Goal: Transaction & Acquisition: Purchase product/service

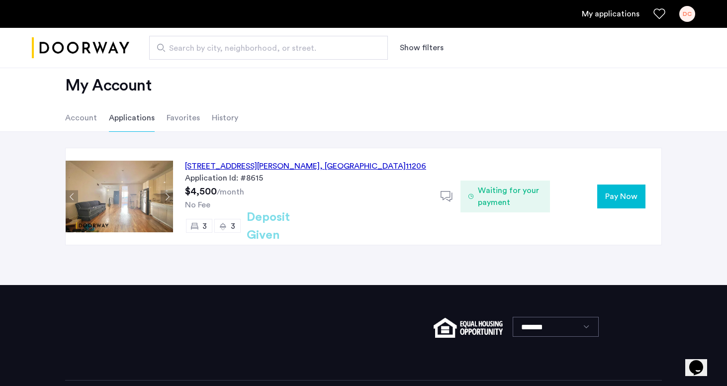
click at [618, 193] on span "Pay Now" at bounding box center [621, 196] width 32 height 12
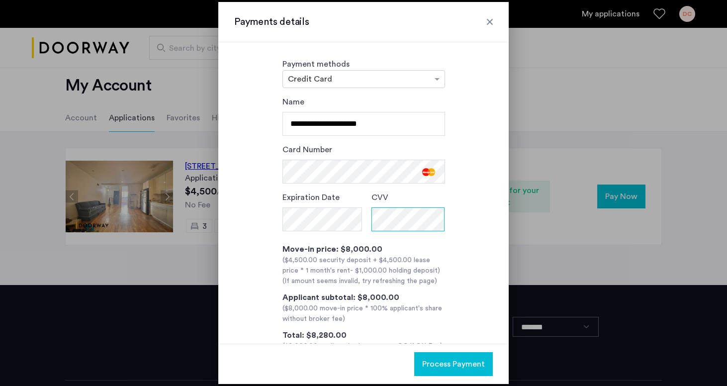
scroll to position [29, 0]
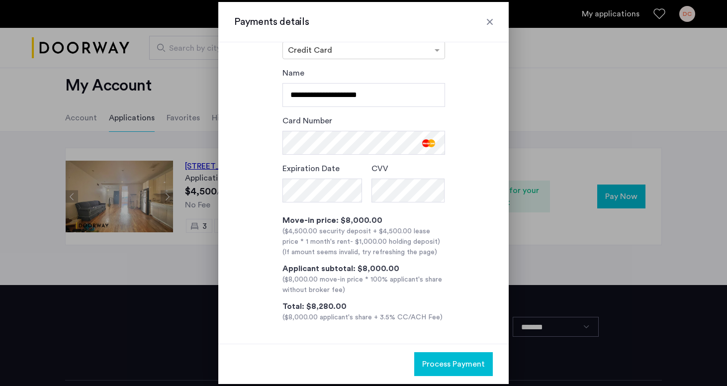
click at [457, 360] on span "Process Payment" at bounding box center [453, 364] width 63 height 12
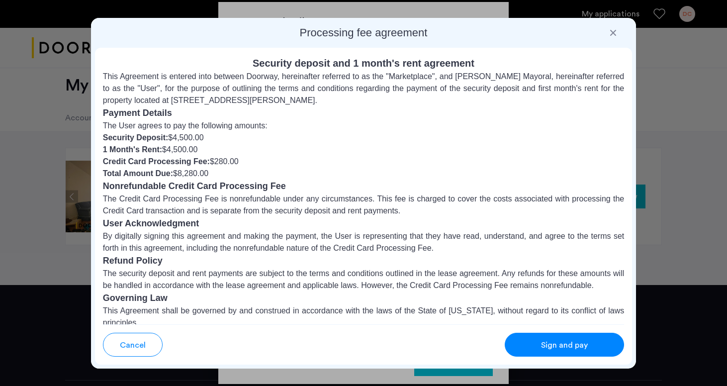
click at [565, 340] on span "Sign and pay" at bounding box center [564, 345] width 47 height 12
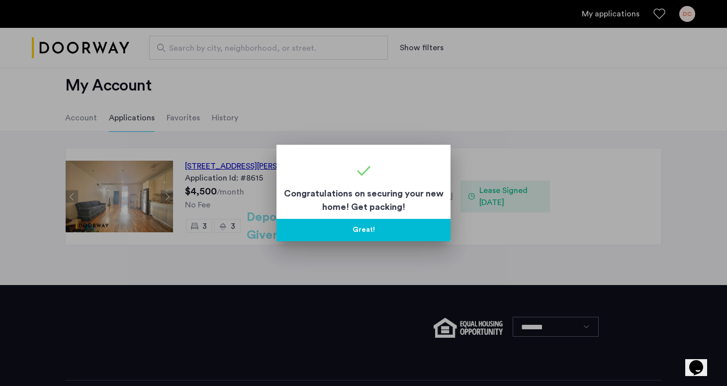
scroll to position [60, 0]
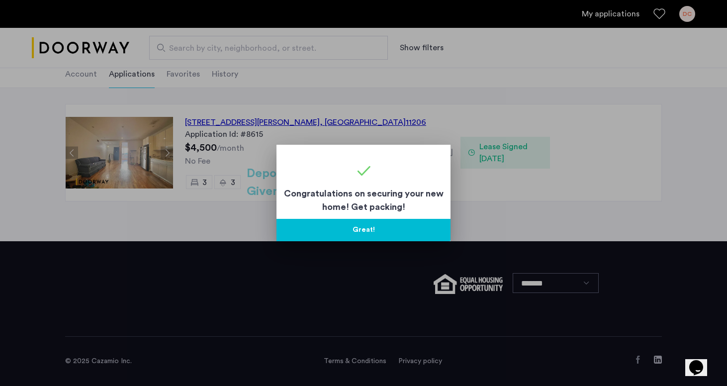
click at [390, 230] on button "Great!" at bounding box center [363, 230] width 174 height 22
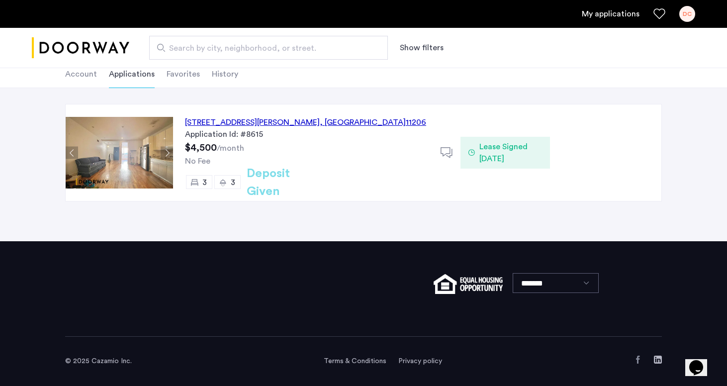
scroll to position [0, 0]
